Goal: Transaction & Acquisition: Share content

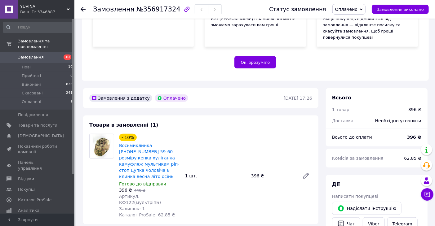
scroll to position [123, 0]
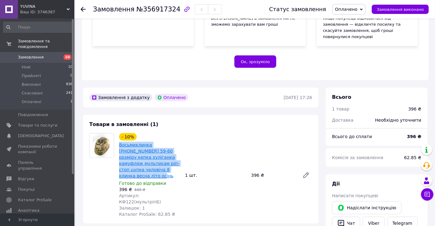
drag, startPoint x: 153, startPoint y: 159, endPoint x: 120, endPoint y: 134, distance: 41.4
click at [120, 142] on span "Восьмиклинка [PHONE_NUMBER] 59-60 розміру кепка хуліганка камуфляж мультикам рі…" at bounding box center [149, 160] width 61 height 37
copy link "Восьмиклинка [PHONE_NUMBER] 59-60 розміру кепка хуліганка камуфляж мультикам рі…"
click at [373, 217] on link "Viber" at bounding box center [374, 223] width 22 height 13
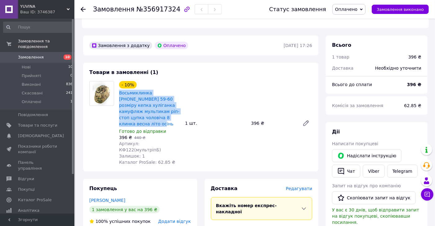
scroll to position [227, 0]
